Goal: Entertainment & Leisure: Consume media (video, audio)

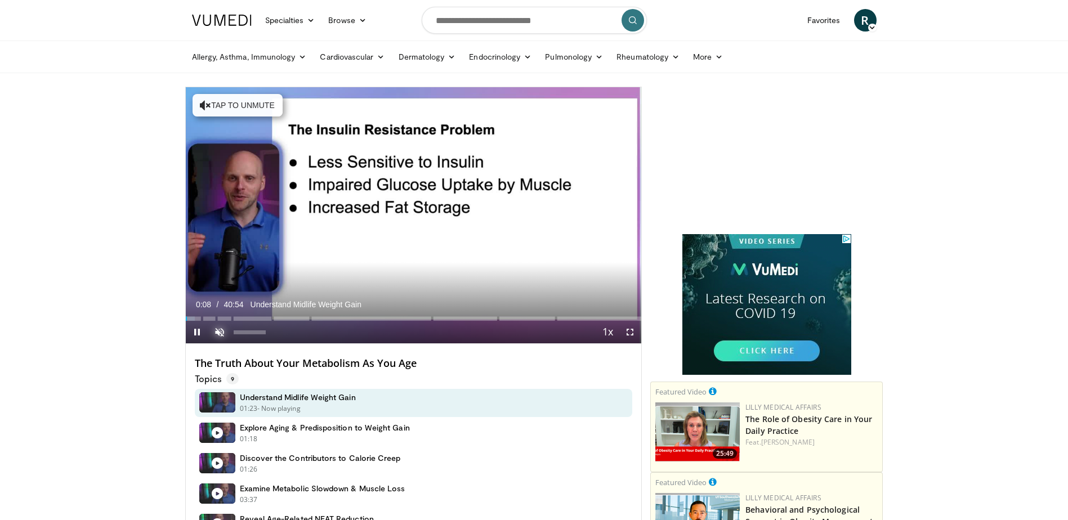
click at [218, 329] on span "Video Player" at bounding box center [219, 332] width 23 height 23
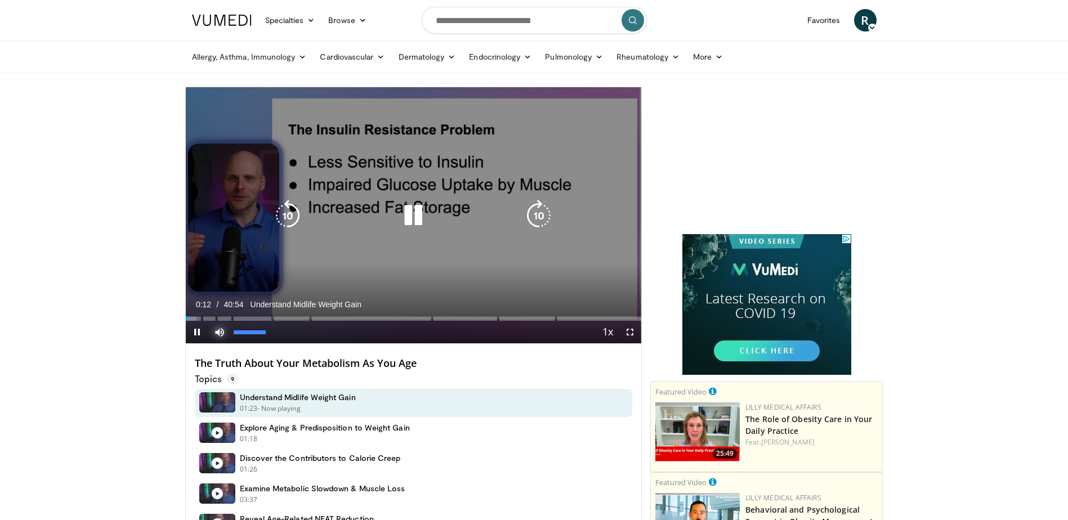
click at [227, 333] on span "Video Player" at bounding box center [219, 332] width 23 height 23
click at [227, 333] on video-js "**********" at bounding box center [414, 215] width 456 height 257
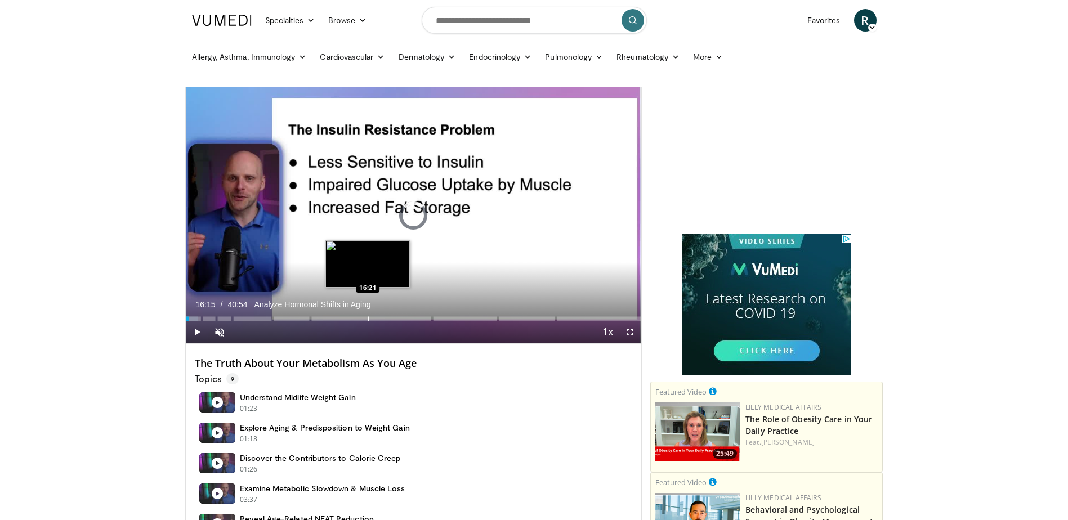
click at [366, 317] on div "Loaded : 2.84% 16:15" at bounding box center [414, 318] width 456 height 5
click at [366, 317] on div "16:15" at bounding box center [276, 318] width 181 height 5
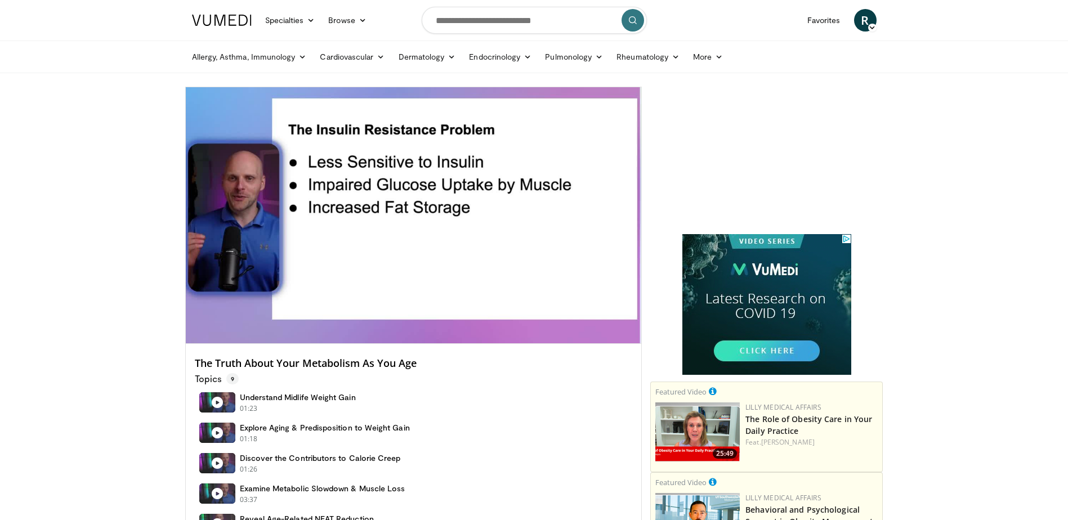
click at [218, 328] on video-js "**********" at bounding box center [414, 215] width 456 height 257
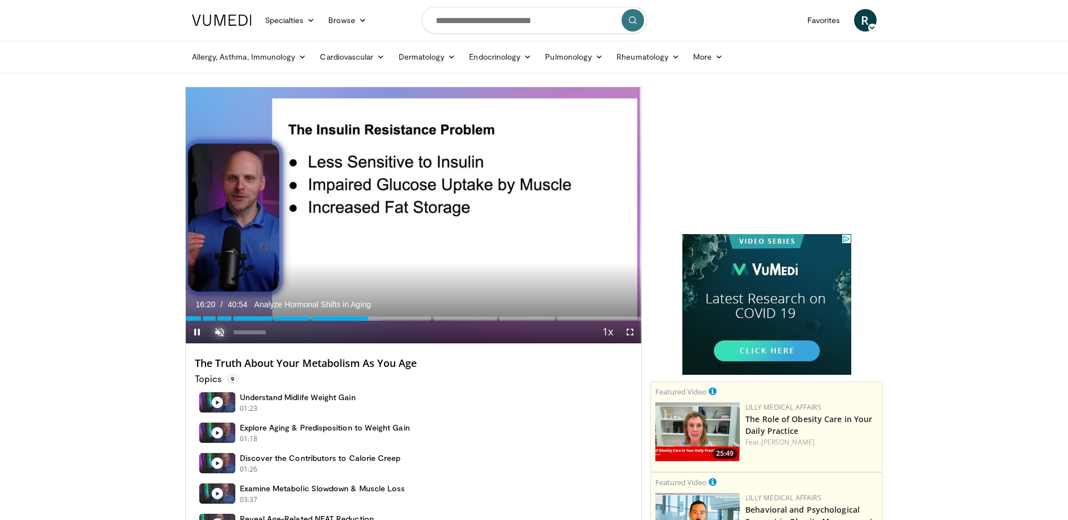
click at [222, 330] on span "Video Player" at bounding box center [219, 332] width 23 height 23
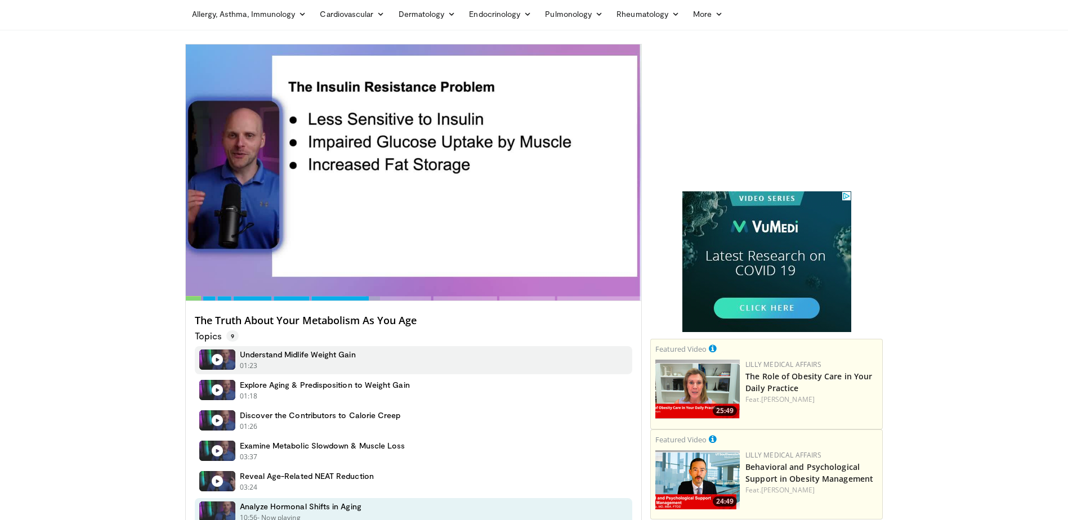
scroll to position [56, 0]
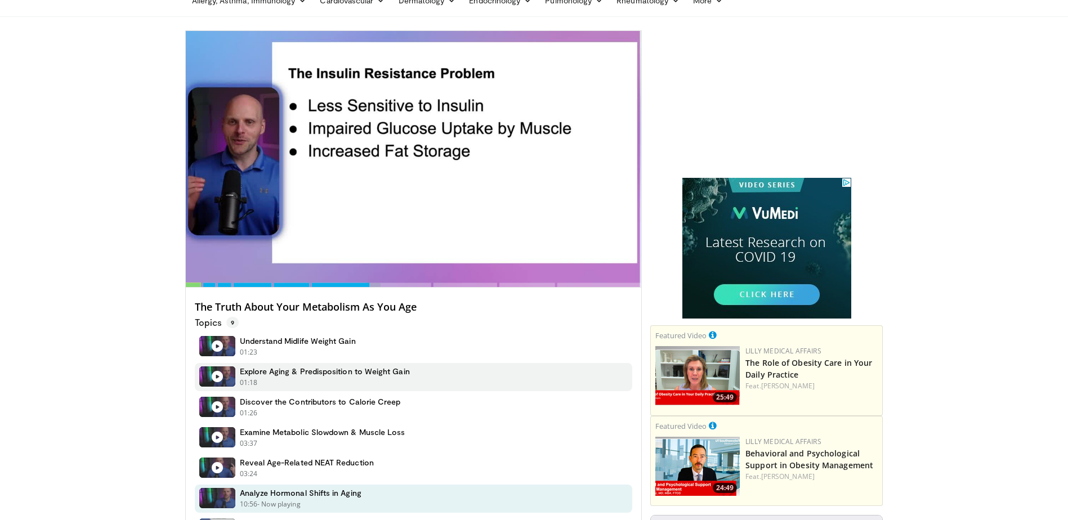
drag, startPoint x: 291, startPoint y: 397, endPoint x: 274, endPoint y: 383, distance: 21.6
click at [338, 406] on h4 "Discover the Contributors to Calorie Creep" at bounding box center [320, 402] width 161 height 10
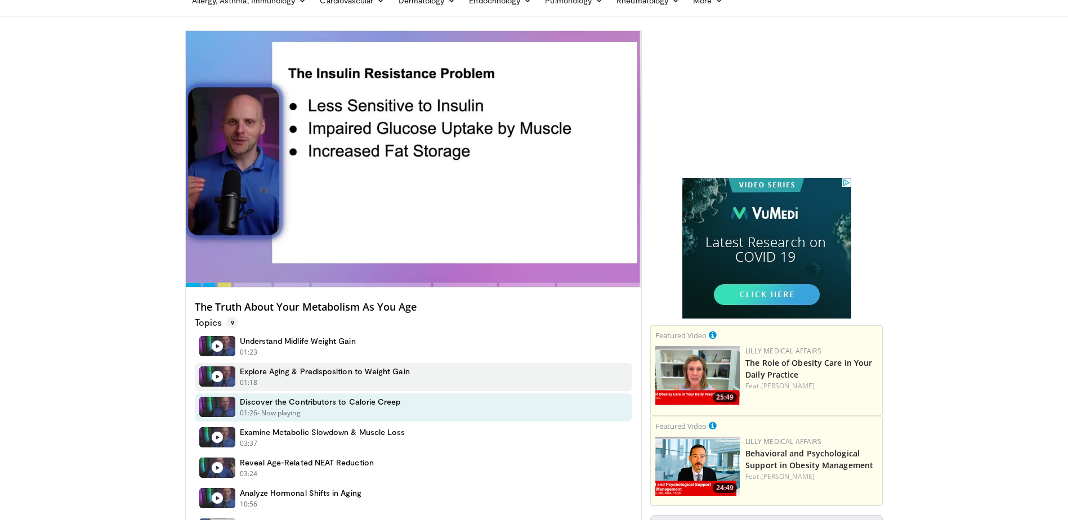
click at [338, 406] on h4 "Discover the Contributors to Calorie Creep" at bounding box center [320, 402] width 161 height 10
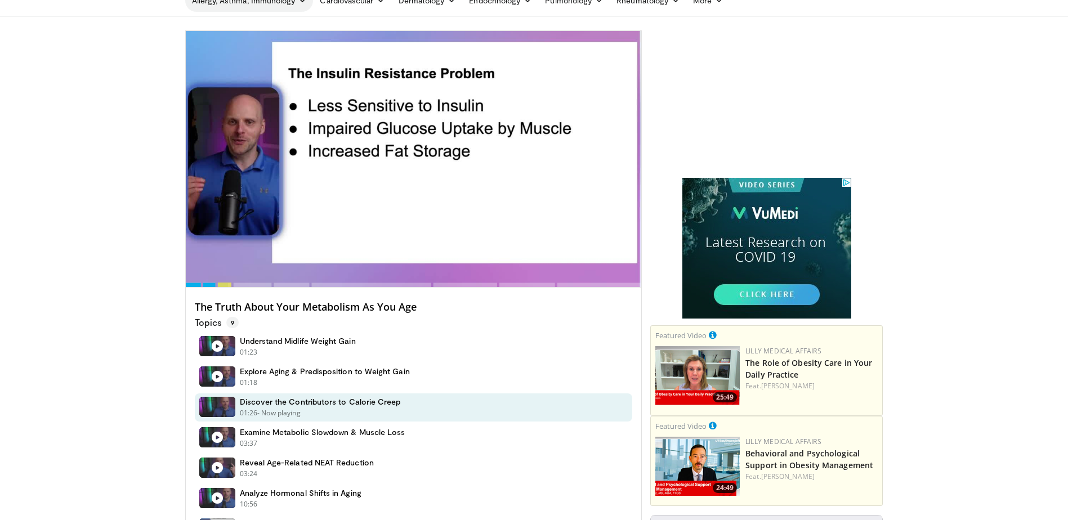
click at [237, 0] on link "Allergy, Asthma, Immunology" at bounding box center [249, 0] width 128 height 23
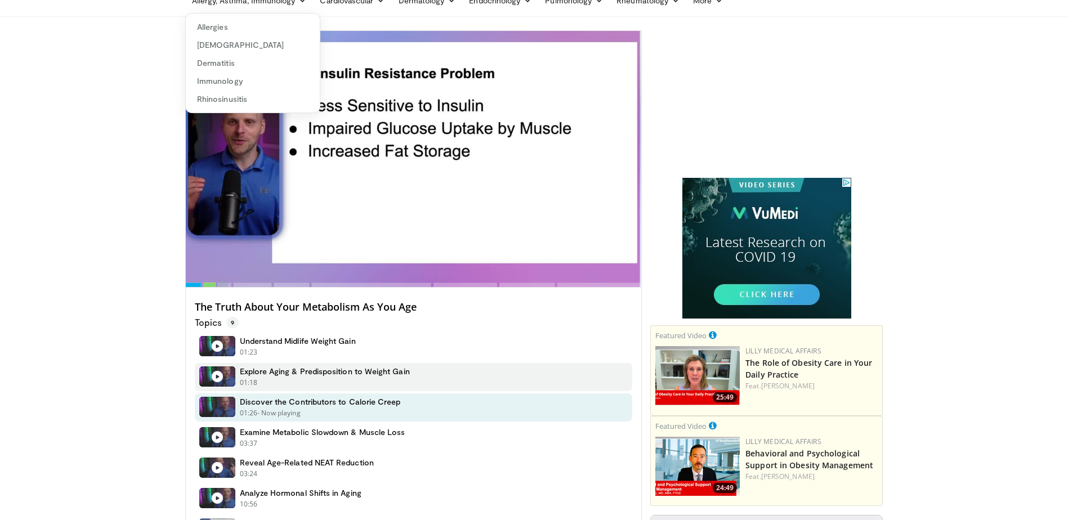
click at [449, 372] on div "Explore Aging & Predisposition to Weight Gain 01:18 - Now playing - Paused" at bounding box center [414, 377] width 438 height 28
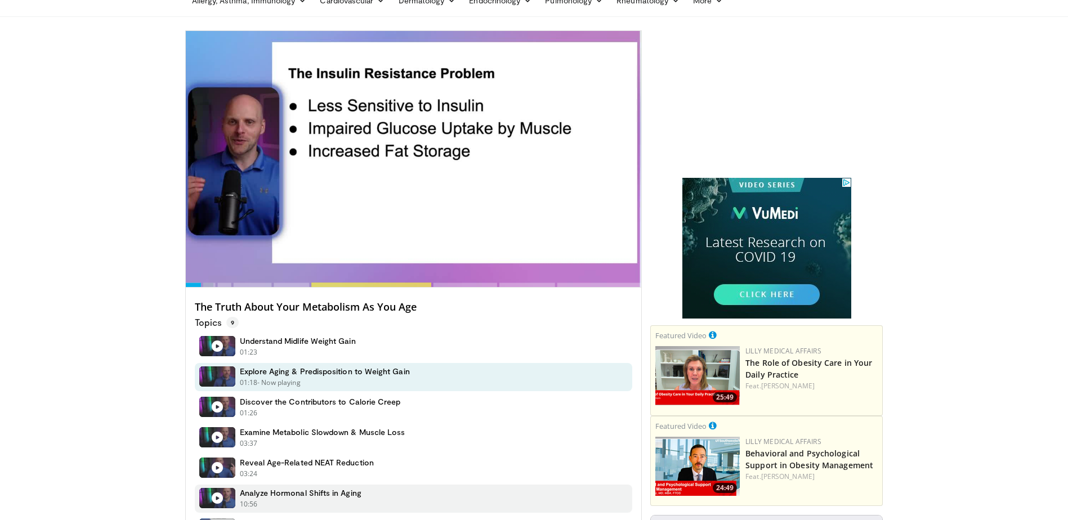
click at [476, 507] on div "Analyze Hormonal Shifts in Aging 10:56 - Now playing - Paused" at bounding box center [414, 499] width 438 height 28
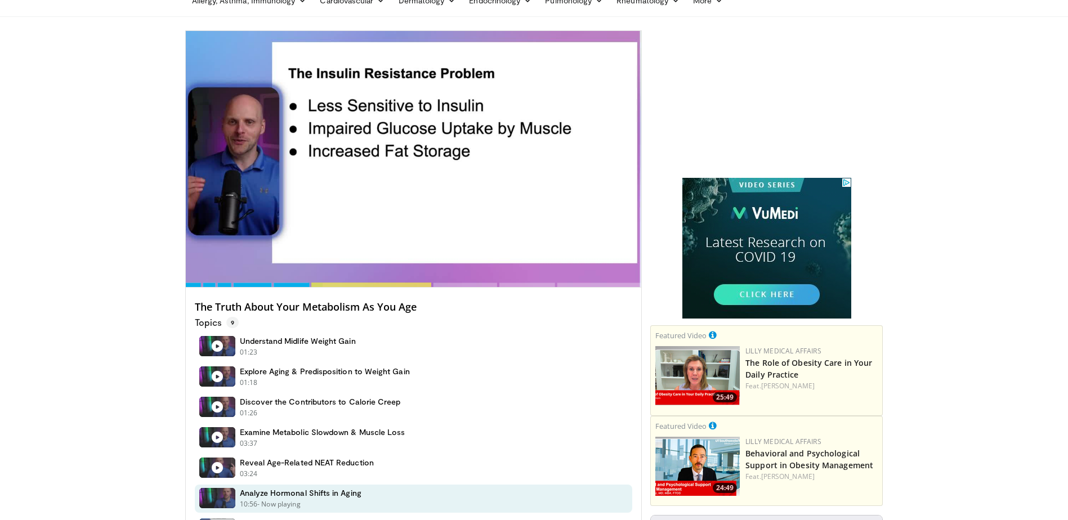
click at [485, 501] on div "Analyze Hormonal Shifts in Aging 10:56 - Now playing - Paused" at bounding box center [414, 499] width 438 height 28
click at [781, 301] on img at bounding box center [766, 248] width 169 height 141
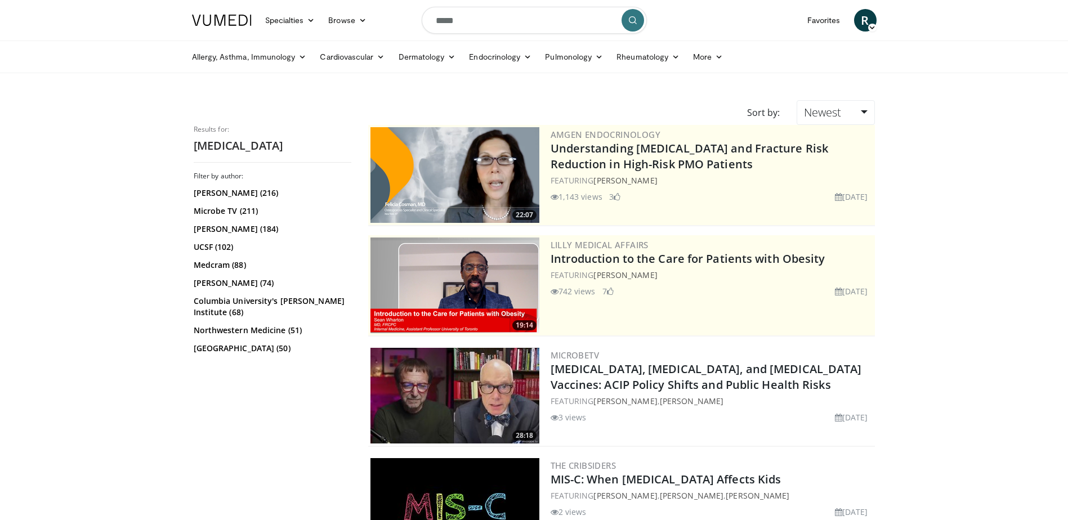
drag, startPoint x: 0, startPoint y: 0, endPoint x: 569, endPoint y: 218, distance: 609.0
click at [569, 218] on div "Amgen Endocrinology Understanding Bone Health and Fracture Risk Reduction in Hi…" at bounding box center [712, 175] width 322 height 96
click at [238, 7] on link at bounding box center [221, 21] width 73 height 32
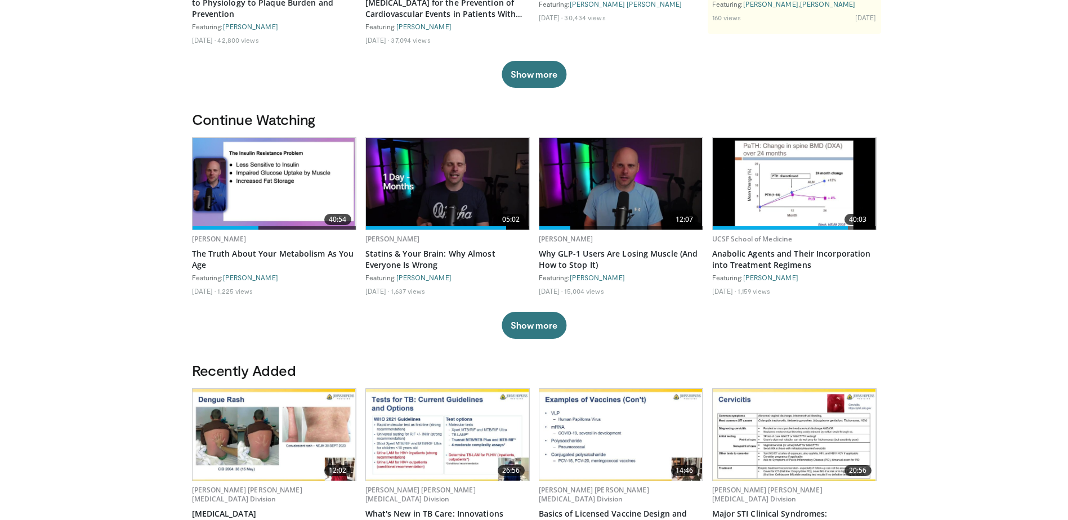
scroll to position [225, 0]
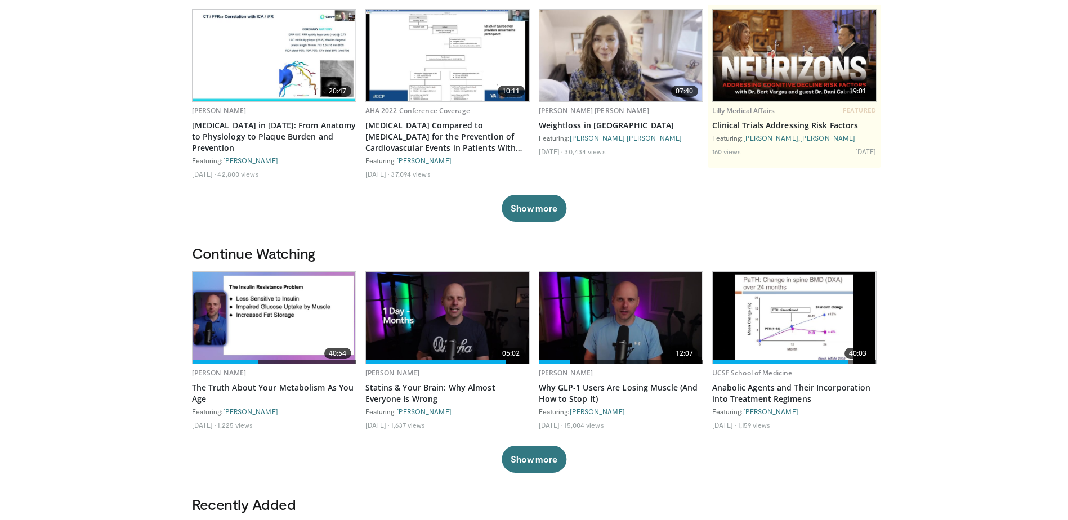
drag, startPoint x: 705, startPoint y: 2, endPoint x: 760, endPoint y: -28, distance: 62.0
click at [760, 0] on html "Specialties Adult & Family Medicine Allergy, [MEDICAL_DATA], Immunology Anesthe…" at bounding box center [534, 155] width 1068 height 520
